Goal: Task Accomplishment & Management: Use online tool/utility

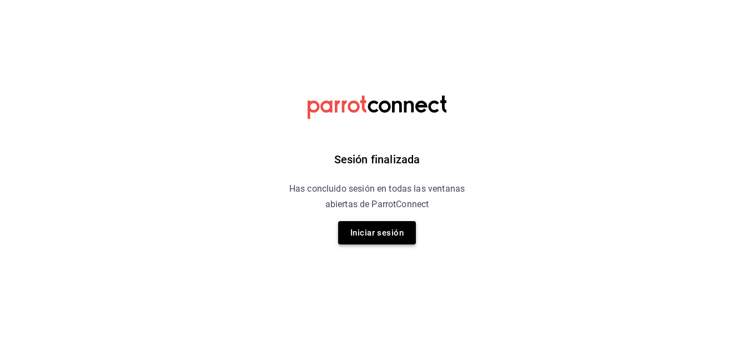
click at [394, 235] on button "Iniciar sesión" at bounding box center [377, 232] width 78 height 23
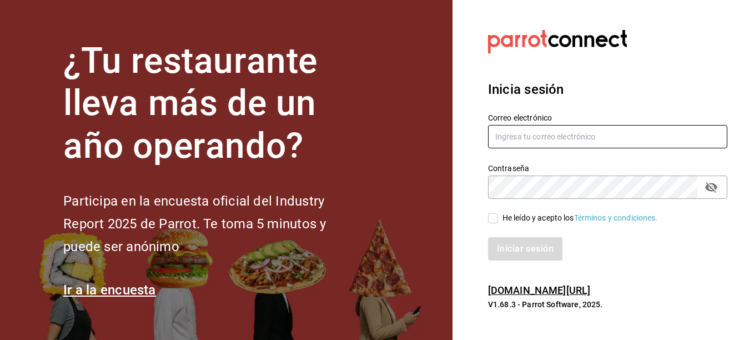
type input "[EMAIL_ADDRESS][DOMAIN_NAME]"
click at [493, 218] on input "He leído y acepto los Términos y condiciones." at bounding box center [493, 218] width 10 height 10
checkbox input "true"
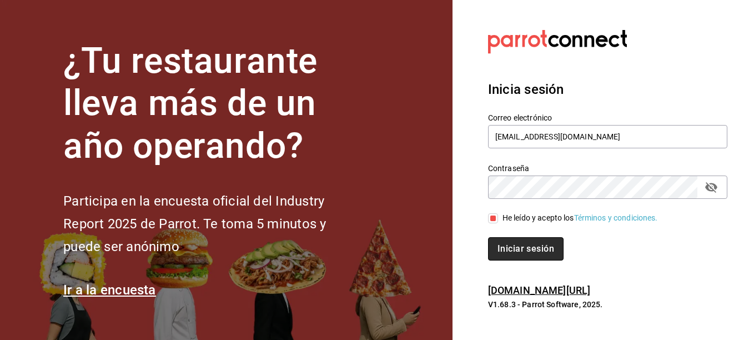
click at [524, 251] on button "Iniciar sesión" at bounding box center [526, 248] width 76 height 23
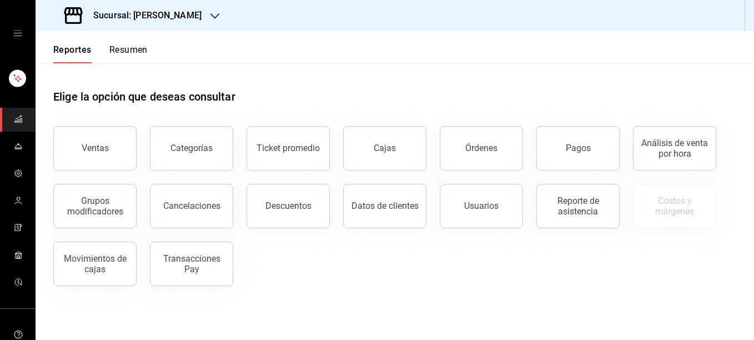
click at [196, 8] on div "Sucursal: Rosa Nautica" at bounding box center [133, 15] width 179 height 31
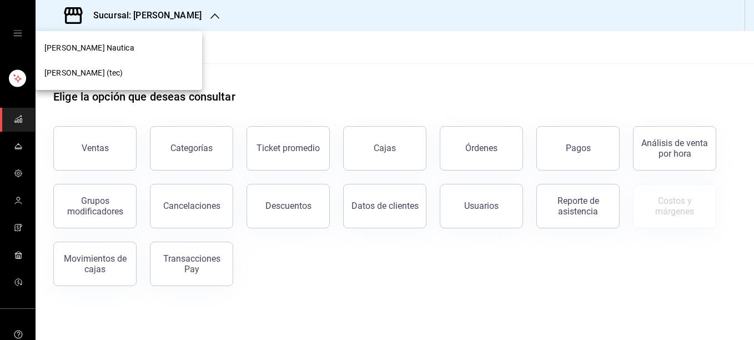
click at [98, 73] on span "Rosa Nautica (tec)" at bounding box center [83, 73] width 79 height 12
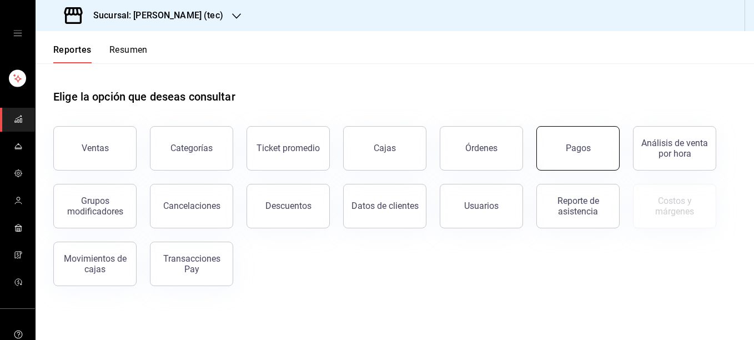
click at [575, 147] on div "Pagos" at bounding box center [578, 148] width 25 height 11
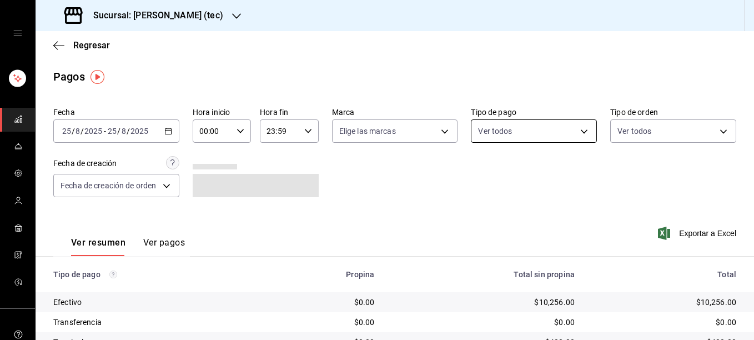
click at [561, 128] on body "Sucursal: Rosa Nautica (tec) Regresar Pagos Fecha 2025-08-25 25 / 8 / 2025 - 20…" at bounding box center [377, 170] width 754 height 340
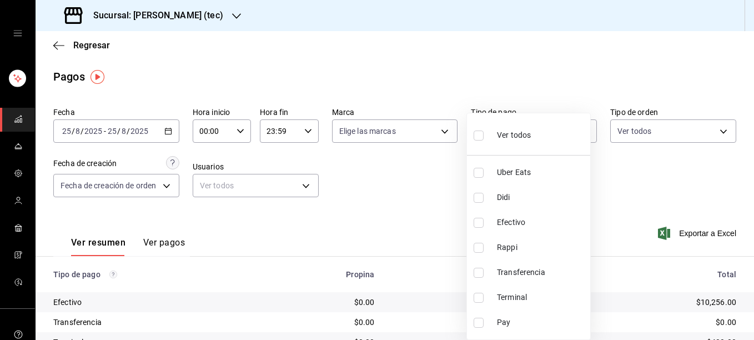
click at [537, 82] on div at bounding box center [377, 170] width 754 height 340
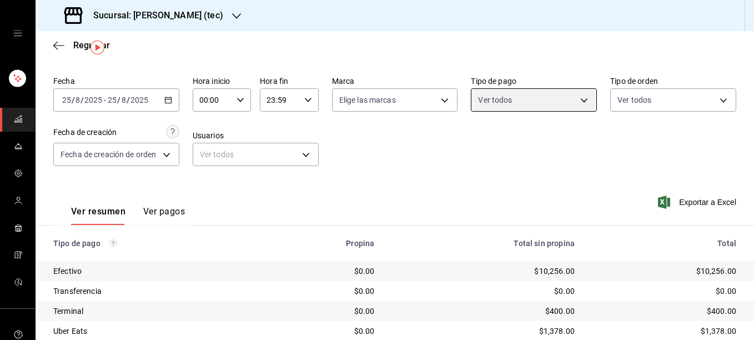
scroll to position [33, 0]
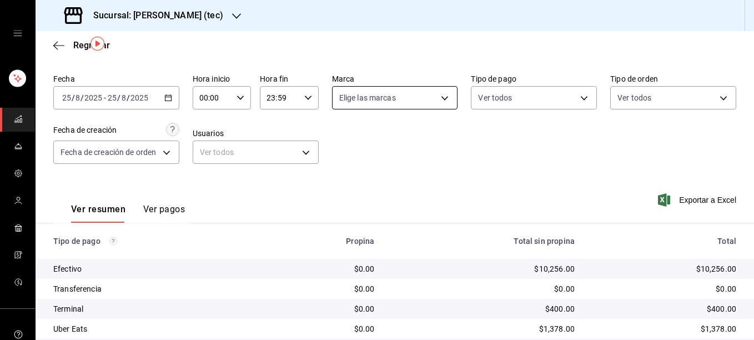
click at [418, 108] on body "Sucursal: Rosa Nautica (tec) Regresar Pagos Fecha 2025-08-25 25 / 8 / 2025 - 20…" at bounding box center [377, 170] width 754 height 340
click at [340, 183] on input "checkbox" at bounding box center [341, 178] width 10 height 10
checkbox input "true"
type input "c6f2de5c-732c-42eb-a6cb-d0ccc1d7036d"
checkbox input "true"
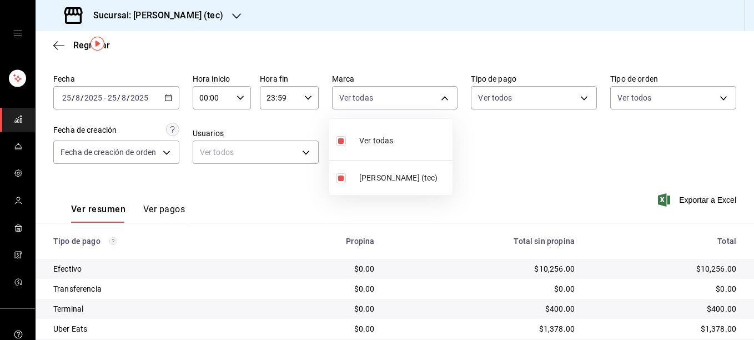
drag, startPoint x: 752, startPoint y: 94, endPoint x: 755, endPoint y: 153, distance: 59.5
click at [754, 153] on html "Sucursal: Rosa Nautica (tec) Regresar Pagos Fecha 2025-08-25 25 / 8 / 2025 - 20…" at bounding box center [377, 170] width 754 height 340
drag, startPoint x: 748, startPoint y: 138, endPoint x: 751, endPoint y: 195, distance: 57.3
click at [751, 195] on div at bounding box center [377, 170] width 754 height 340
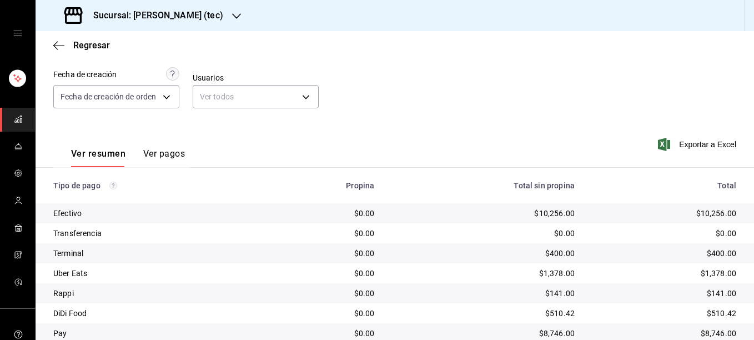
scroll to position [130, 0]
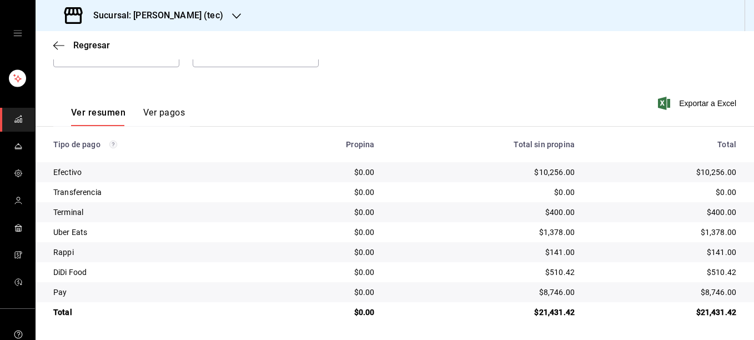
click at [498, 76] on div "Fecha 2025-08-25 25 / 8 / 2025 - 2025-08-25 25 / 8 / 2025 Hora inicio 00:00 Hor…" at bounding box center [394, 27] width 683 height 108
